Goal: Task Accomplishment & Management: Use online tool/utility

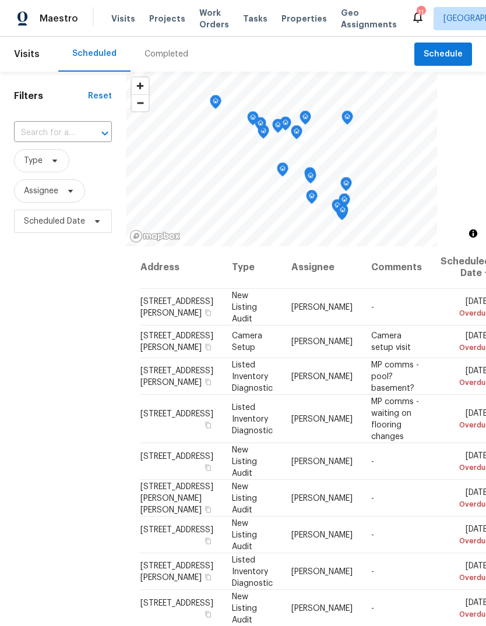
click at [161, 22] on span "Projects" at bounding box center [167, 19] width 36 height 12
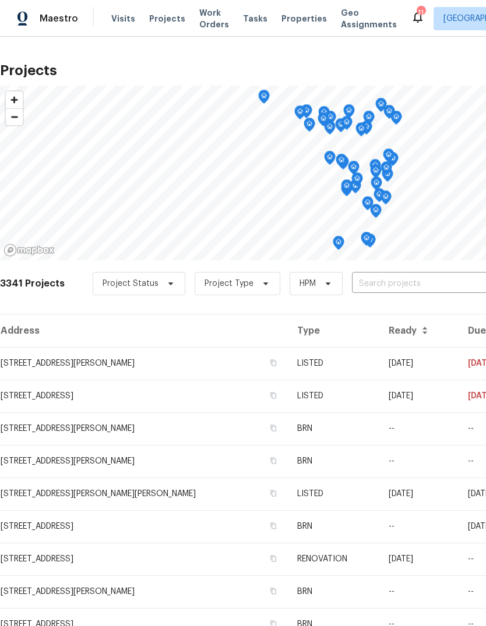
click at [429, 284] on input "text" at bounding box center [418, 284] width 133 height 18
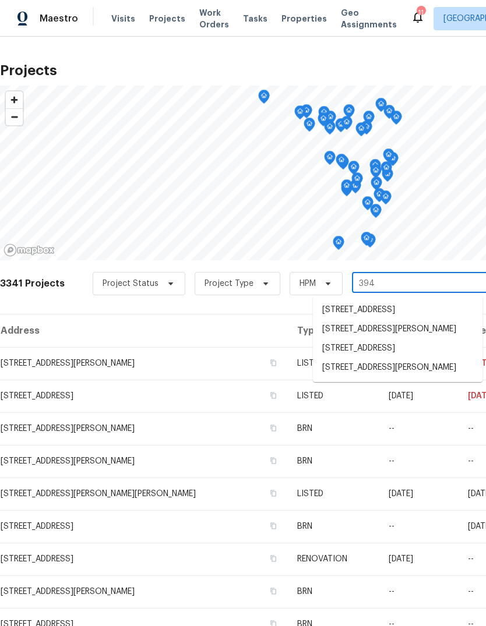
type input "3940"
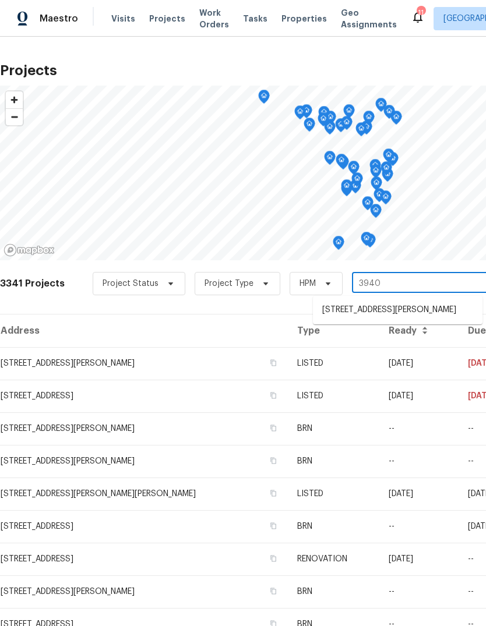
click at [439, 313] on li "[STREET_ADDRESS][PERSON_NAME]" at bounding box center [398, 310] width 170 height 19
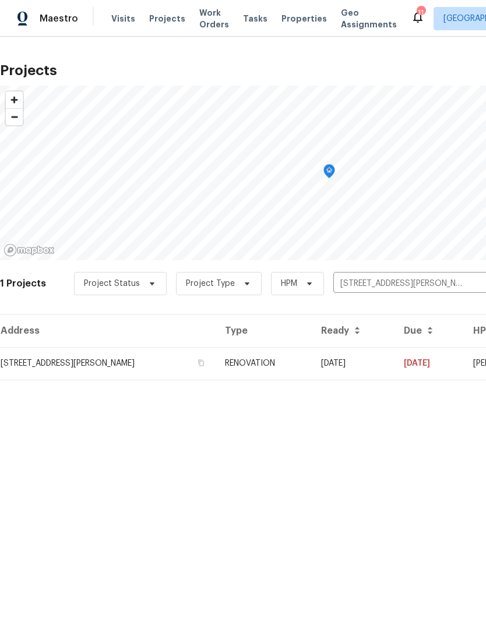
click at [291, 366] on td "RENOVATION" at bounding box center [264, 363] width 96 height 33
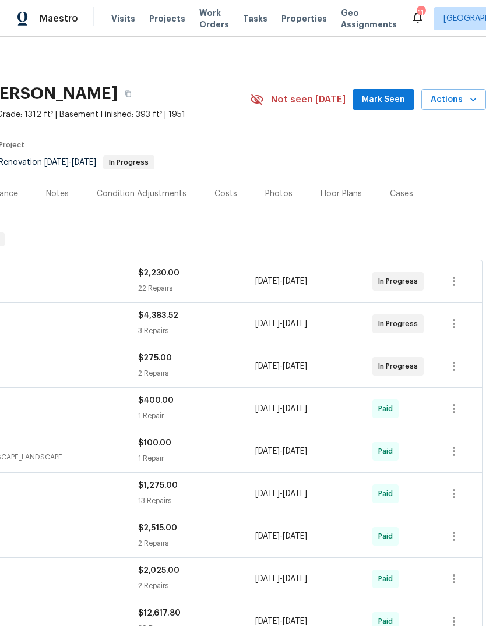
scroll to position [0, 172]
click at [397, 101] on span "Mark Seen" at bounding box center [383, 100] width 43 height 15
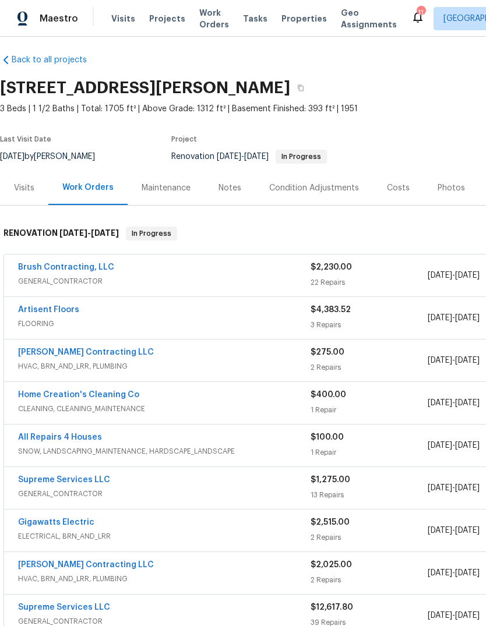
scroll to position [6, 0]
click at [236, 192] on div "Notes" at bounding box center [230, 188] width 23 height 12
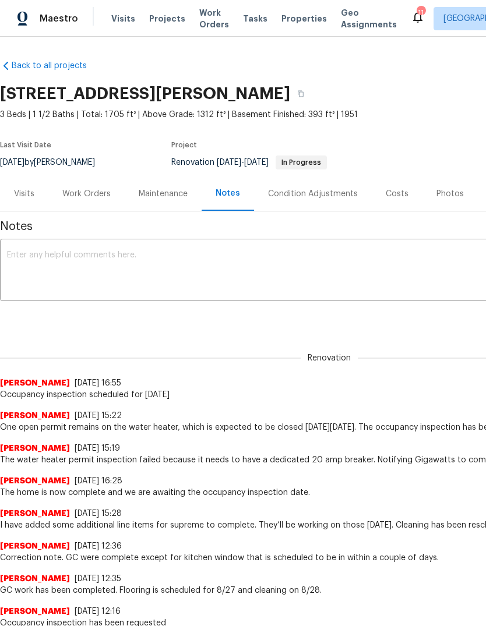
click at [168, 261] on textarea at bounding box center [329, 271] width 644 height 41
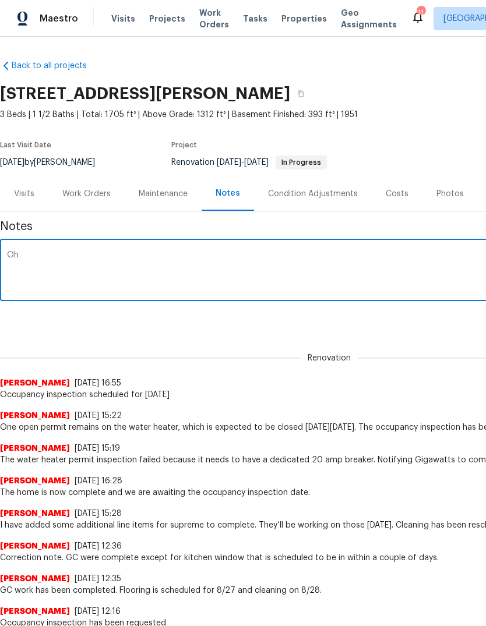
type textarea "O"
type textarea "OI has passed. Sending to pre-list."
click at [444, 340] on div "Renovation [PERSON_NAME] [DATE] 16:55 Occupancy inspection scheduled for [DATE]" at bounding box center [329, 370] width 658 height 62
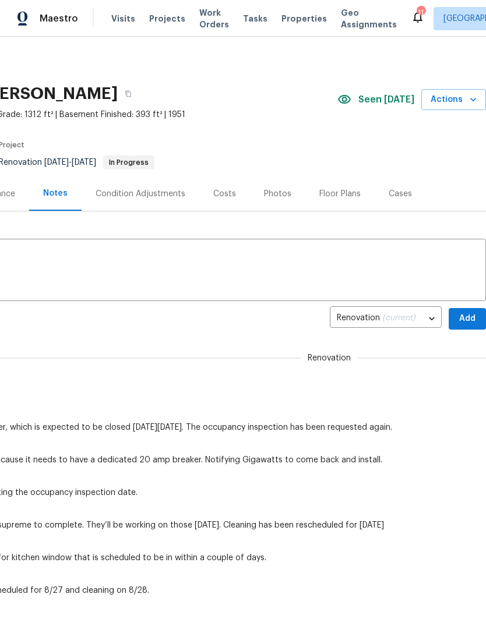
scroll to position [0, 172]
click at [473, 320] on span "Add" at bounding box center [467, 319] width 19 height 15
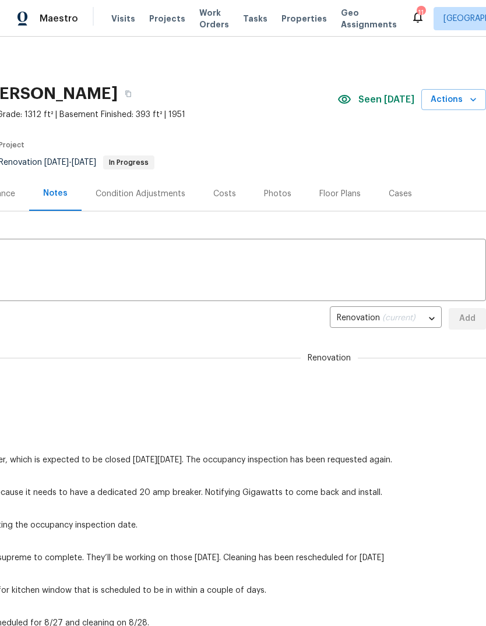
click at [279, 192] on div "Photos" at bounding box center [277, 194] width 27 height 12
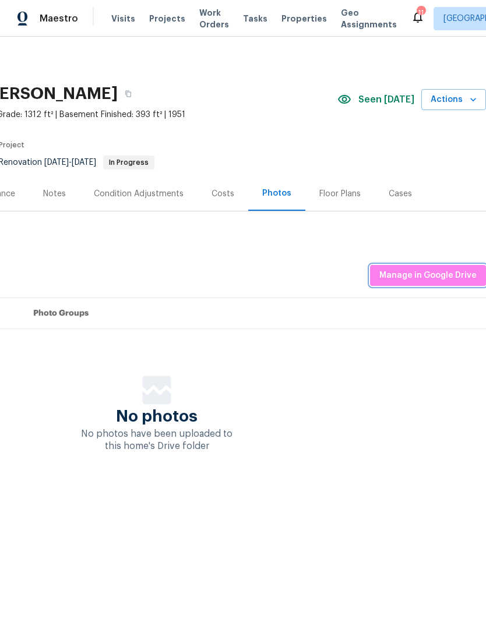
click at [453, 276] on span "Manage in Google Drive" at bounding box center [427, 276] width 97 height 15
click at [469, 98] on icon "button" at bounding box center [473, 100] width 12 height 12
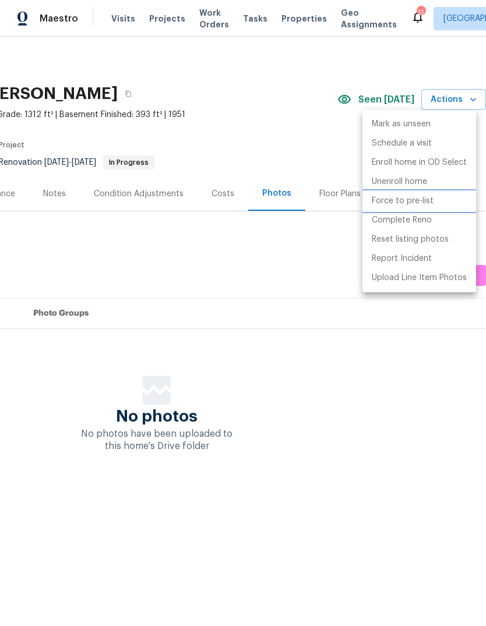
click at [453, 207] on li "Force to pre-list" at bounding box center [419, 201] width 114 height 19
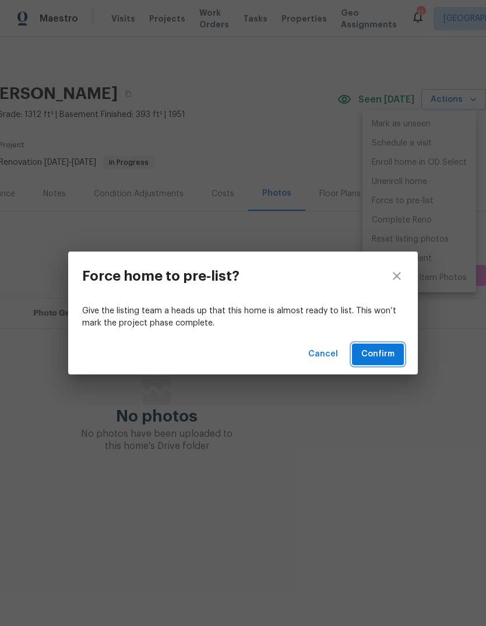
click at [386, 349] on span "Confirm" at bounding box center [377, 354] width 33 height 15
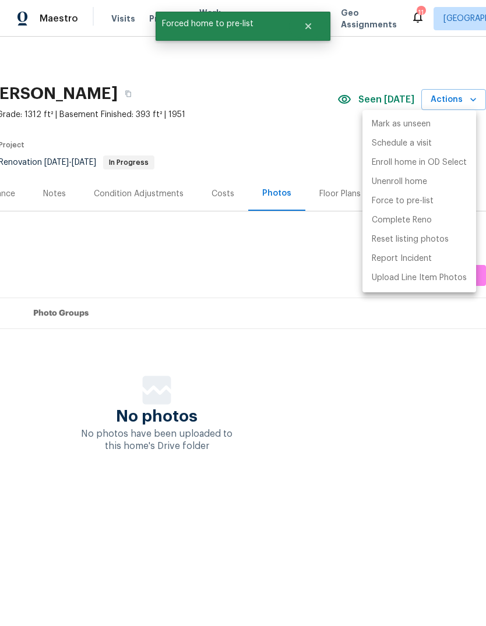
click at [424, 368] on div at bounding box center [243, 313] width 486 height 626
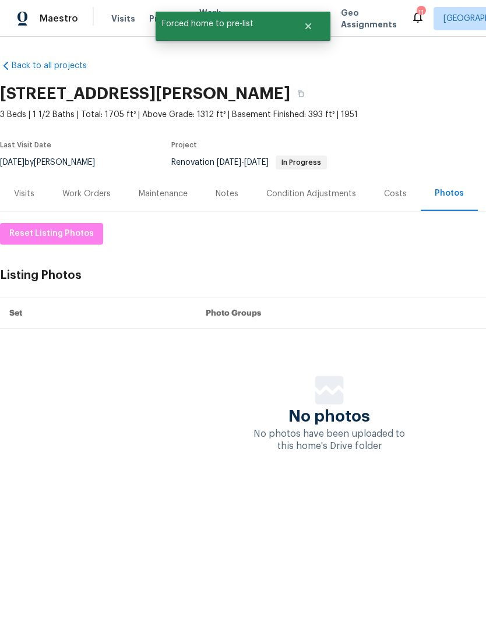
scroll to position [0, 0]
click at [101, 193] on div "Work Orders" at bounding box center [86, 194] width 48 height 12
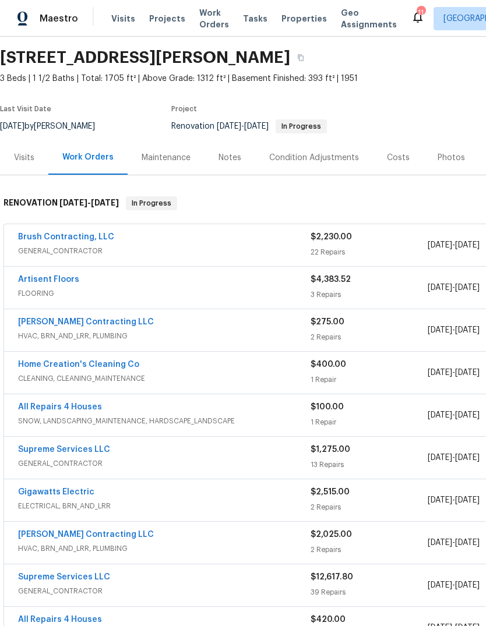
scroll to position [38, 0]
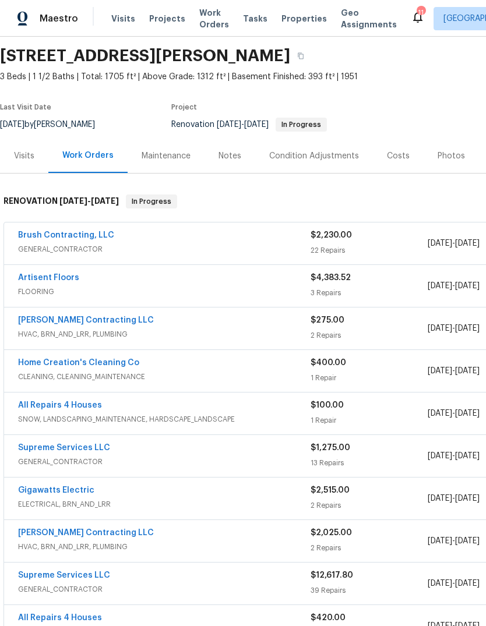
click at [90, 238] on link "Brush Contracting, LLC" at bounding box center [66, 235] width 96 height 8
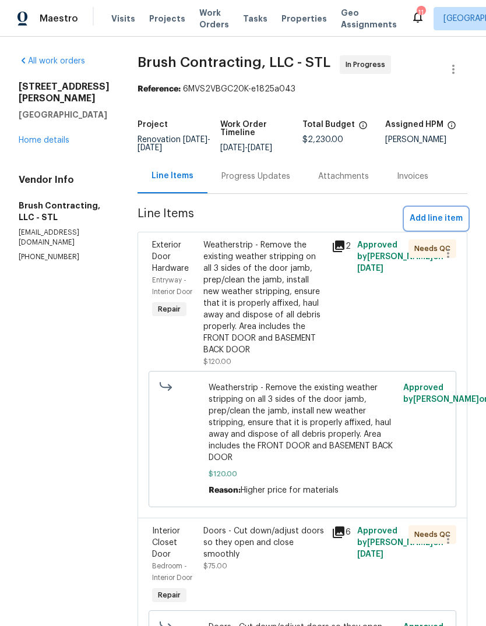
click at [459, 217] on span "Add line item" at bounding box center [436, 219] width 53 height 15
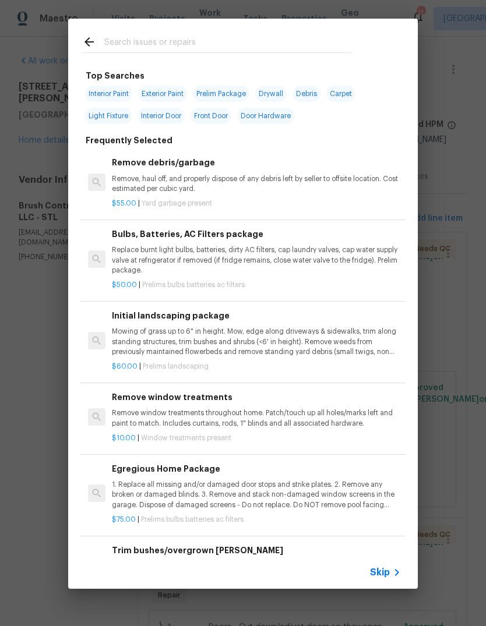
click at [387, 576] on span "Skip" at bounding box center [380, 573] width 20 height 12
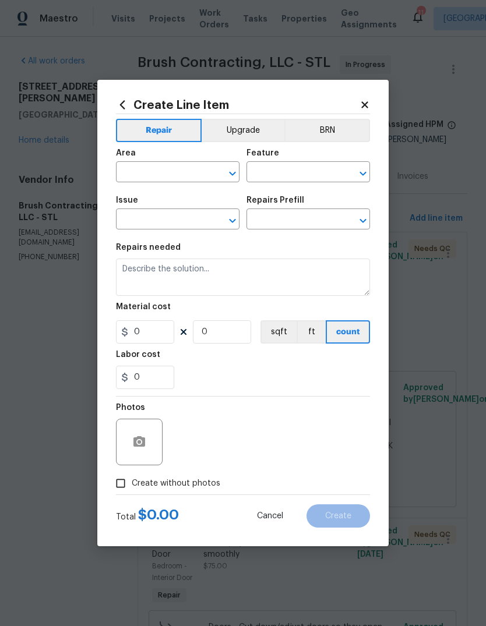
click at [187, 173] on input "text" at bounding box center [161, 173] width 91 height 18
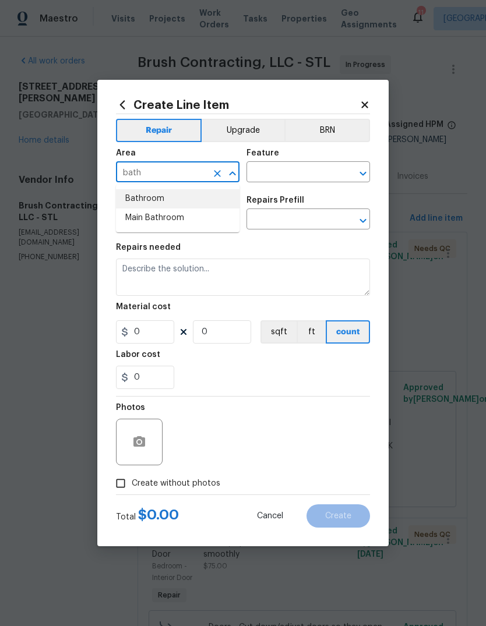
click at [174, 202] on li "Bathroom" at bounding box center [178, 198] width 124 height 19
type input "Bathroom"
click at [311, 173] on input "text" at bounding box center [291, 173] width 91 height 18
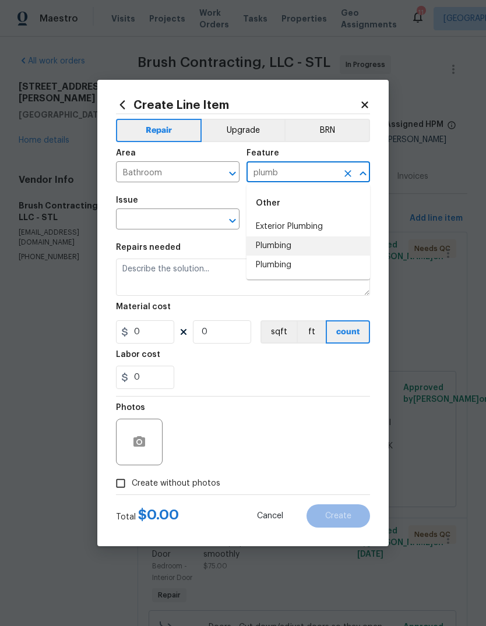
click at [301, 249] on li "Plumbing" at bounding box center [308, 246] width 124 height 19
type input "Plumbing"
click at [197, 221] on input "text" at bounding box center [161, 221] width 91 height 18
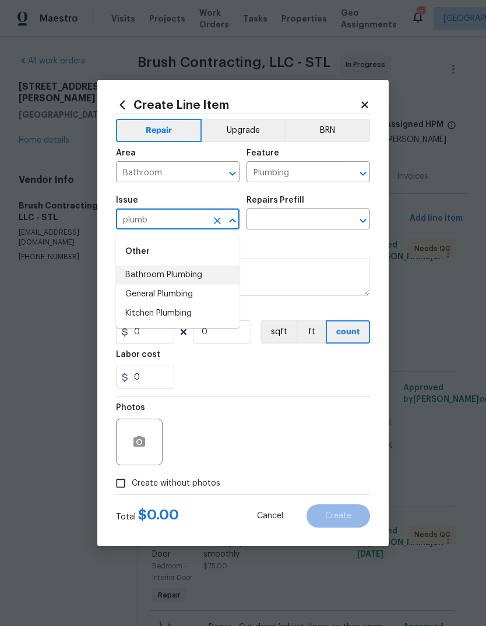
click at [214, 277] on li "Bathroom Plumbing" at bounding box center [178, 275] width 124 height 19
type input "Bathroom Plumbing"
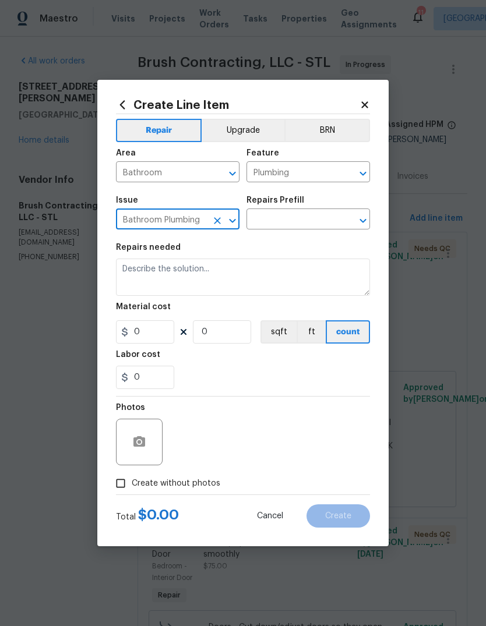
click at [320, 231] on div "Issue Bathroom Plumbing ​ Repairs Prefill ​" at bounding box center [243, 212] width 254 height 47
click at [295, 216] on input "text" at bounding box center [291, 221] width 91 height 18
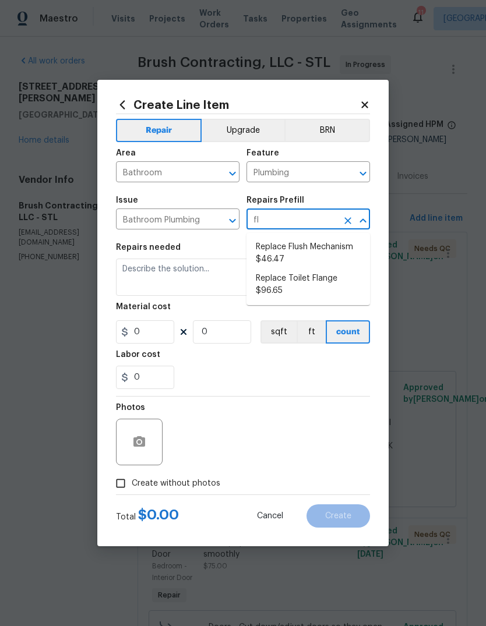
click at [329, 279] on li "Replace Toilet Flange $96.65" at bounding box center [308, 284] width 124 height 31
type input "Replace Toilet Flange $96.65"
type textarea "Remove the existing toilet and toilet flange. Install a new toilet flange ensur…"
type input "1"
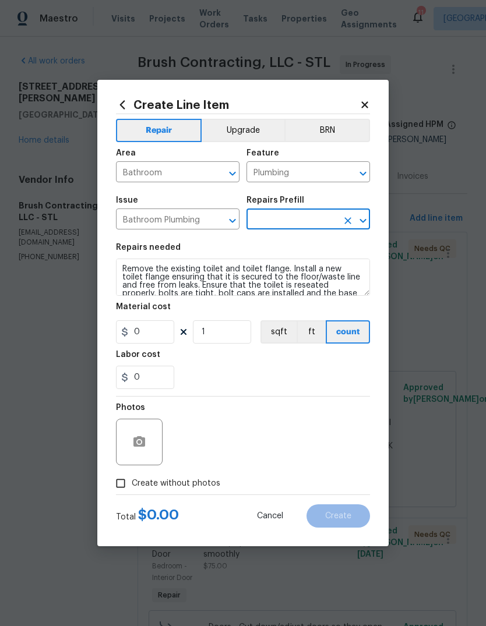
type input "Replace Toilet Flange $96.65"
type input "96.65"
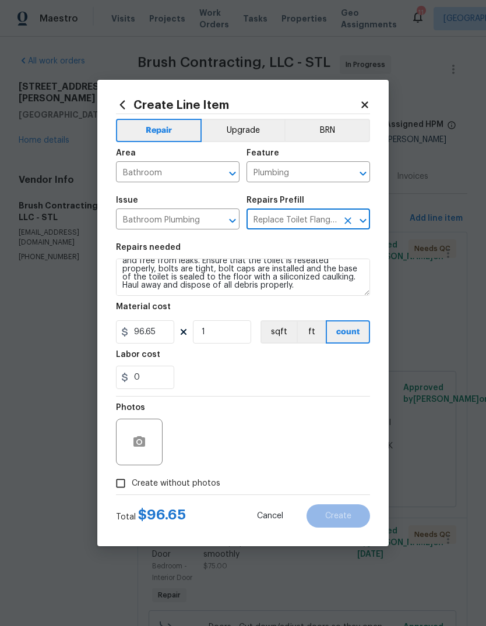
scroll to position [24, 0]
click at [272, 290] on textarea "Remove the existing toilet and toilet flange. Install a new toilet flange ensur…" at bounding box center [243, 277] width 254 height 37
click at [271, 289] on textarea "Remove the existing toilet and toilet flange. Install a new toilet flange ensur…" at bounding box center [243, 277] width 254 height 37
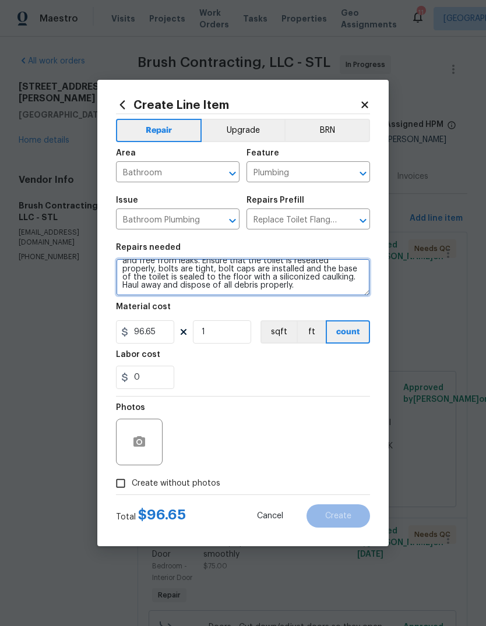
click at [271, 289] on textarea "Remove the existing toilet and toilet flange. Install a new toilet flange ensur…" at bounding box center [243, 277] width 254 height 37
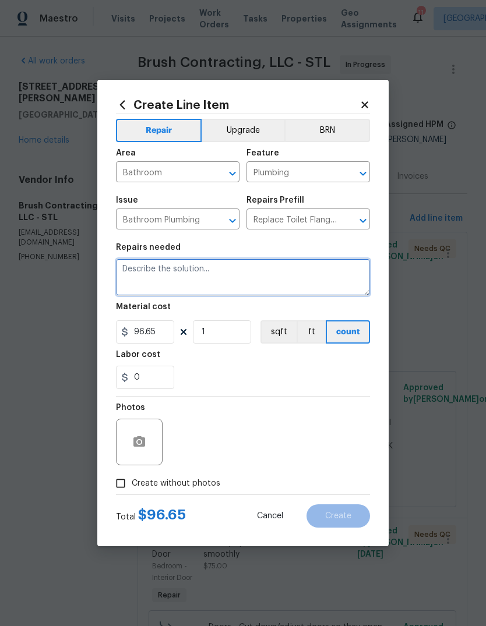
scroll to position [0, 0]
type textarea "Replace the leaking toilet flange in the hall bathroom including drain pipe int…"
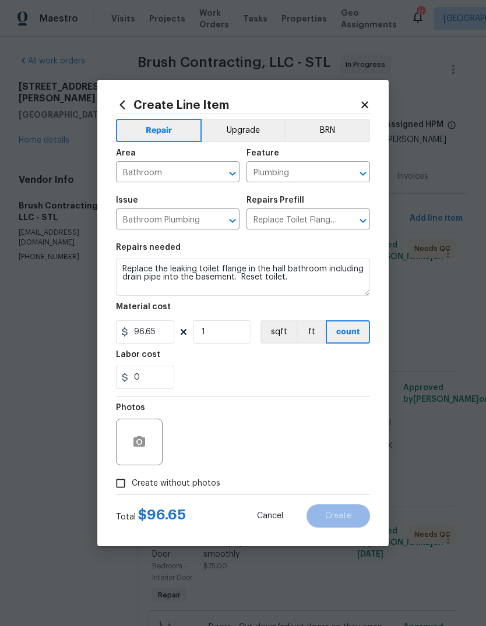
click at [334, 366] on div "Labor cost" at bounding box center [243, 358] width 254 height 15
click at [167, 339] on input "96.65" at bounding box center [145, 331] width 58 height 23
click at [344, 375] on div "0" at bounding box center [243, 377] width 254 height 23
type input "215"
click at [204, 485] on span "Create without photos" at bounding box center [176, 484] width 89 height 12
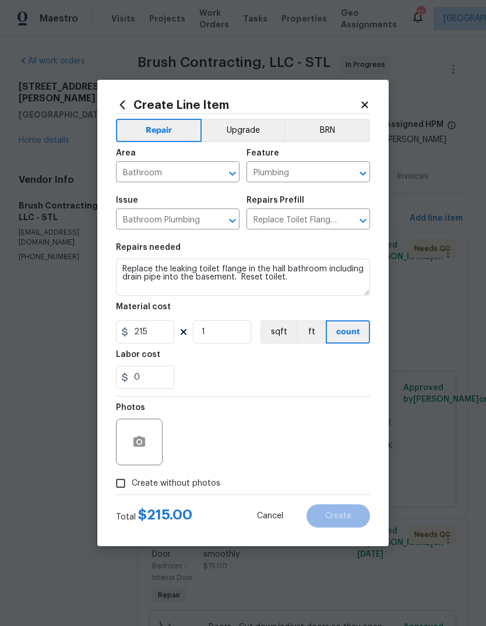
click at [132, 485] on input "Create without photos" at bounding box center [121, 484] width 22 height 22
checkbox input "true"
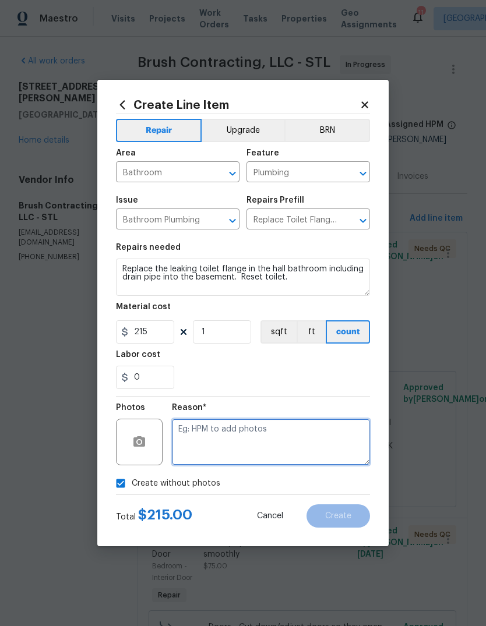
click at [304, 438] on textarea at bounding box center [271, 442] width 198 height 47
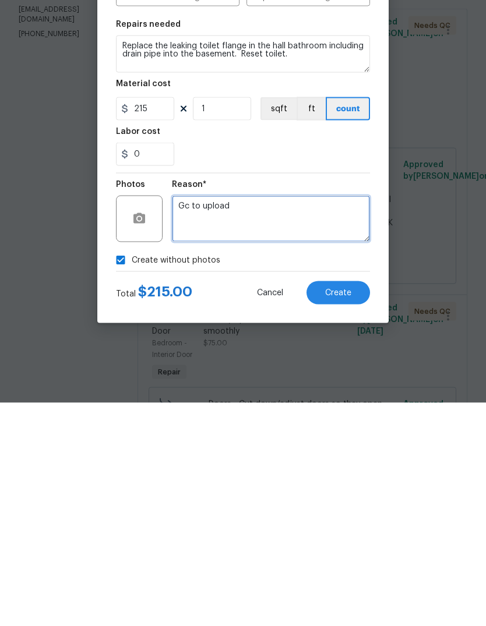
type textarea "Gc to upload"
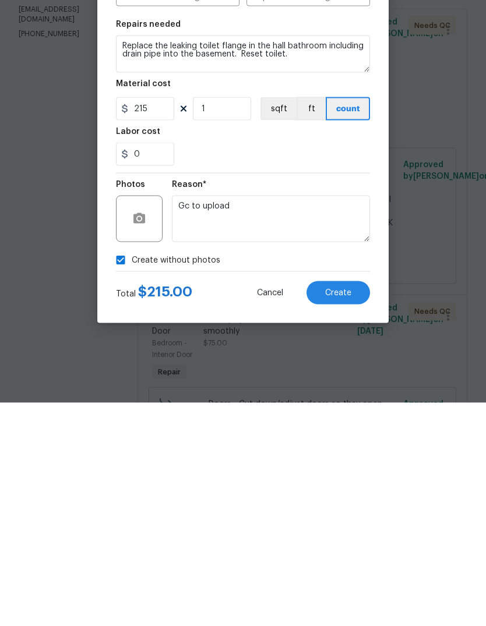
click at [356, 505] on button "Create" at bounding box center [339, 516] width 64 height 23
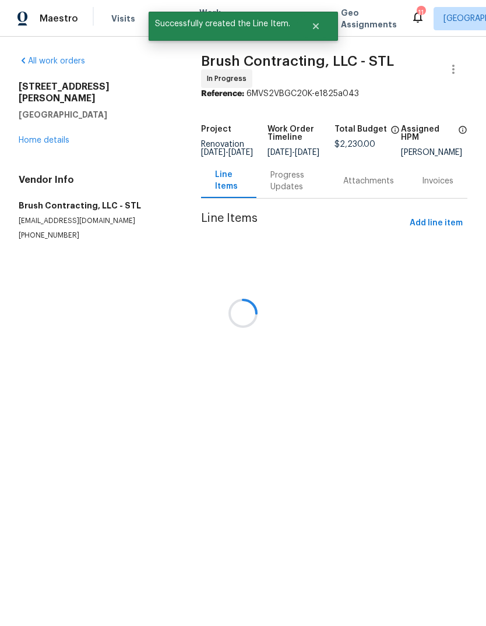
scroll to position [0, 0]
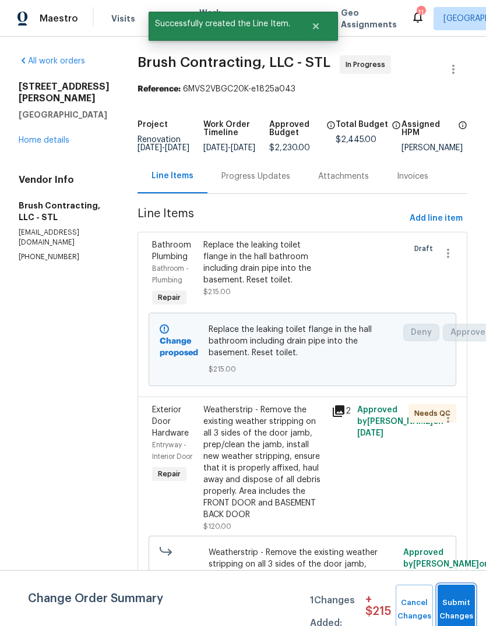
click at [460, 614] on span "Submit Changes" at bounding box center [456, 610] width 26 height 27
